Goal: Task Accomplishment & Management: Use online tool/utility

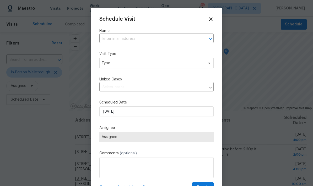
click at [108, 42] on input "text" at bounding box center [148, 39] width 99 height 8
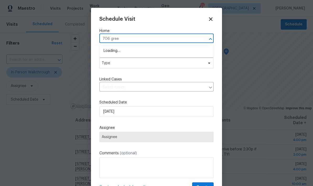
type input "706 green"
click at [109, 51] on li "[STREET_ADDRESS]" at bounding box center [156, 51] width 114 height 9
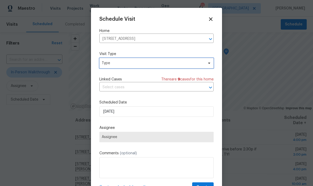
click at [104, 66] on span "Type" at bounding box center [156, 63] width 114 height 10
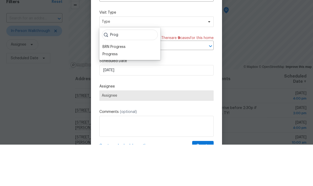
type input "Prog"
click at [103, 93] on div "Progress" at bounding box center [109, 95] width 15 height 5
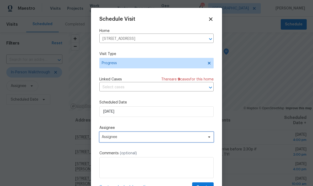
click at [105, 136] on span "Assignee" at bounding box center [156, 137] width 114 height 10
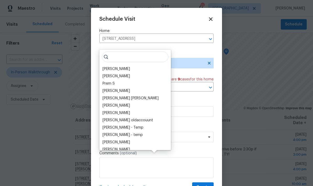
click at [103, 66] on div "[PERSON_NAME]" at bounding box center [115, 68] width 27 height 5
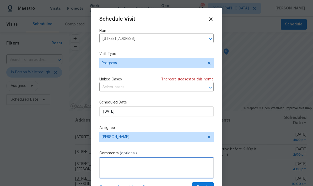
click at [107, 161] on textarea at bounding box center [156, 167] width 114 height 21
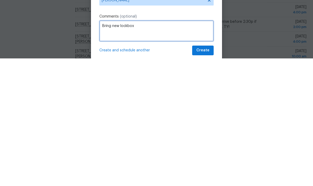
scroll to position [10, 0]
type textarea "Bring new lockbox"
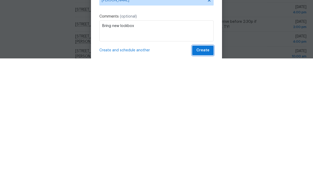
click at [200, 175] on span "Create" at bounding box center [202, 178] width 13 height 7
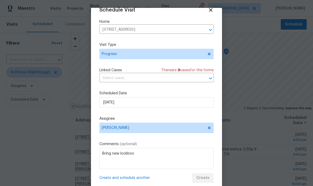
scroll to position [0, 0]
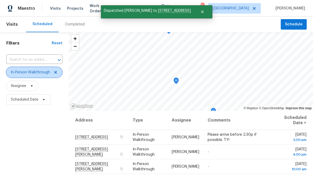
click at [52, 74] on span at bounding box center [55, 72] width 6 height 4
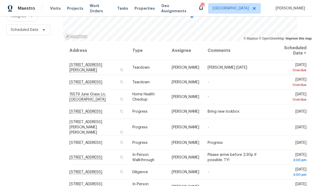
scroll to position [69, 0]
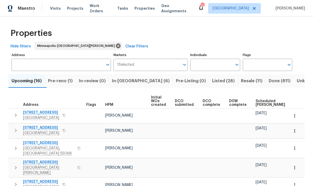
click at [120, 80] on span "In-reno (6)" at bounding box center [141, 80] width 58 height 7
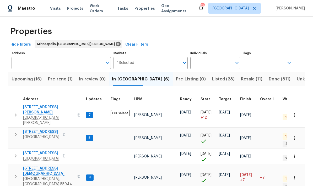
scroll to position [1, 0]
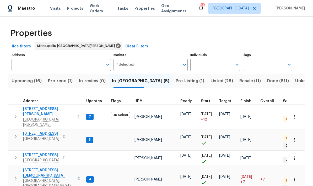
scroll to position [4, 0]
click at [175, 82] on span "Pre-Listing (1)" at bounding box center [189, 80] width 29 height 7
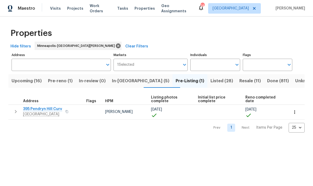
click at [57, 83] on span "Pre-reno (1)" at bounding box center [60, 80] width 25 height 7
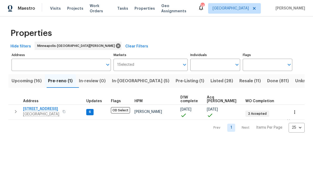
click at [124, 83] on span "In-reno (5)" at bounding box center [140, 80] width 57 height 7
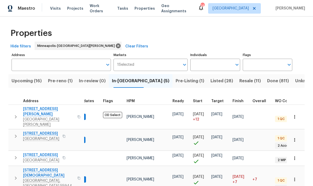
scroll to position [21, 0]
click at [20, 77] on span "Upcoming (16)" at bounding box center [27, 80] width 30 height 7
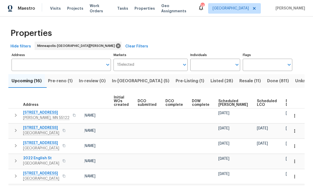
scroll to position [0, 37]
click at [286, 102] on div "Ready Date" at bounding box center [294, 102] width 16 height 7
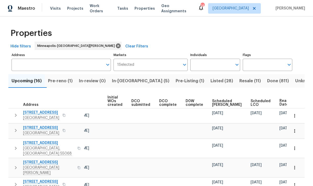
scroll to position [0, 43]
click at [294, 117] on icon "button" at bounding box center [294, 115] width 1 height 3
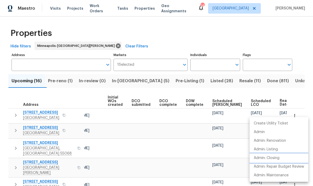
click at [266, 161] on li "Admin: Closing" at bounding box center [278, 158] width 59 height 9
